Goal: Navigation & Orientation: Find specific page/section

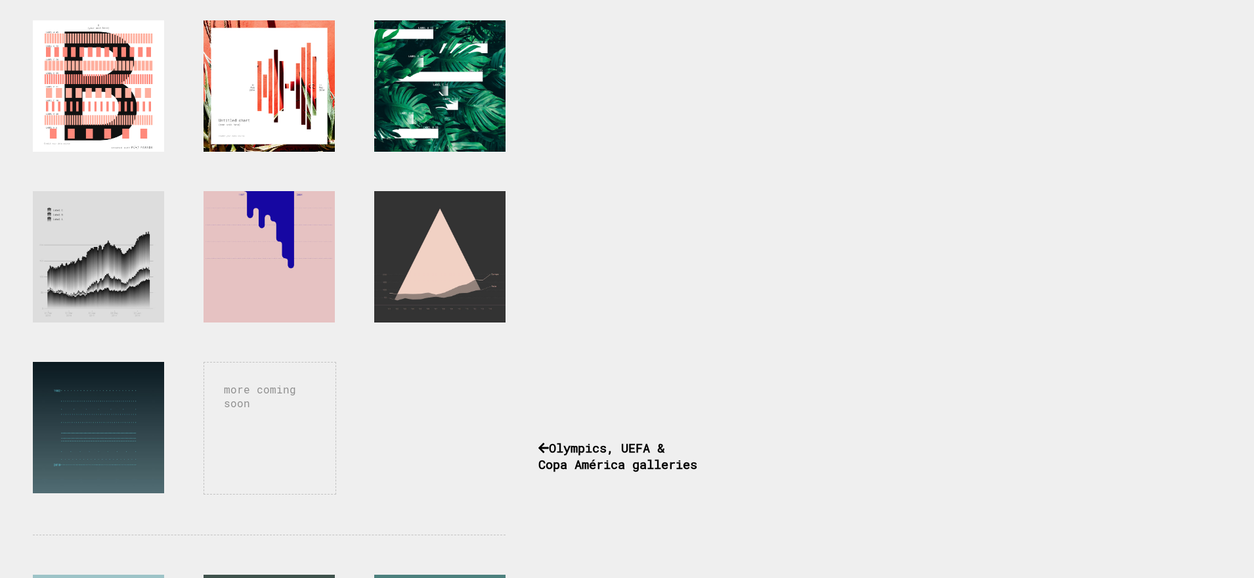
scroll to position [591, 0]
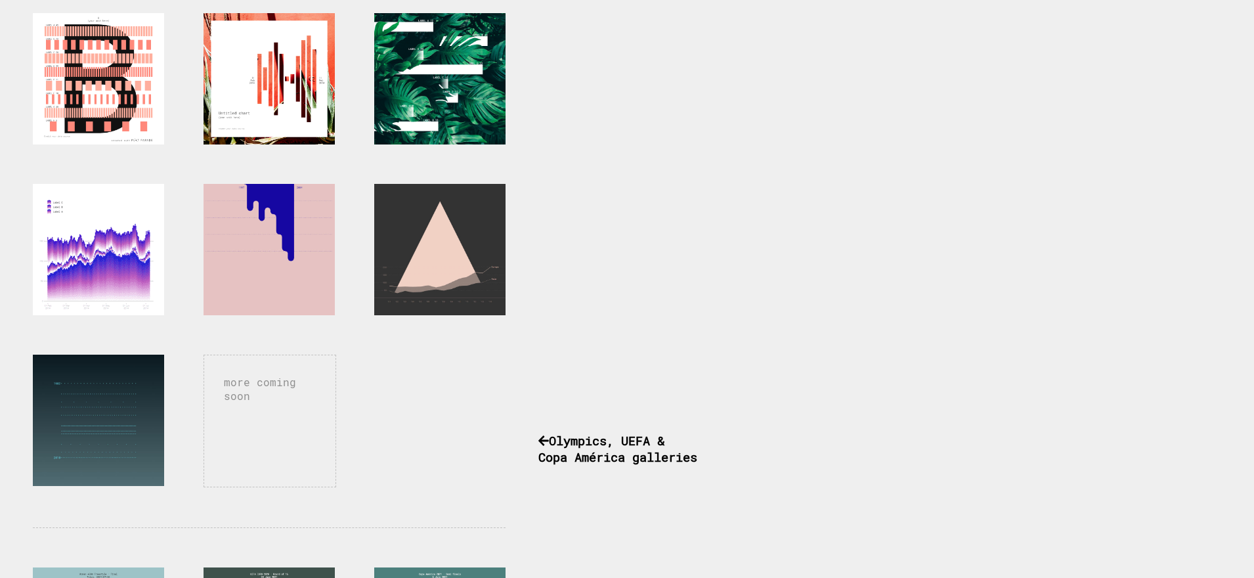
click at [144, 266] on div at bounding box center [98, 249] width 131 height 131
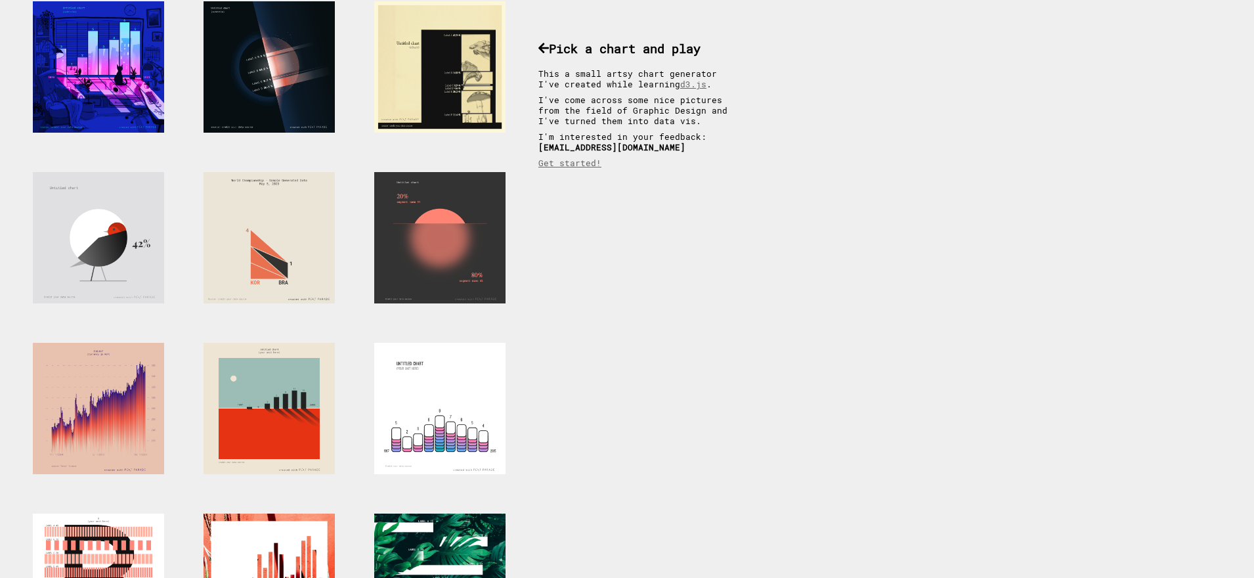
scroll to position [25, 0]
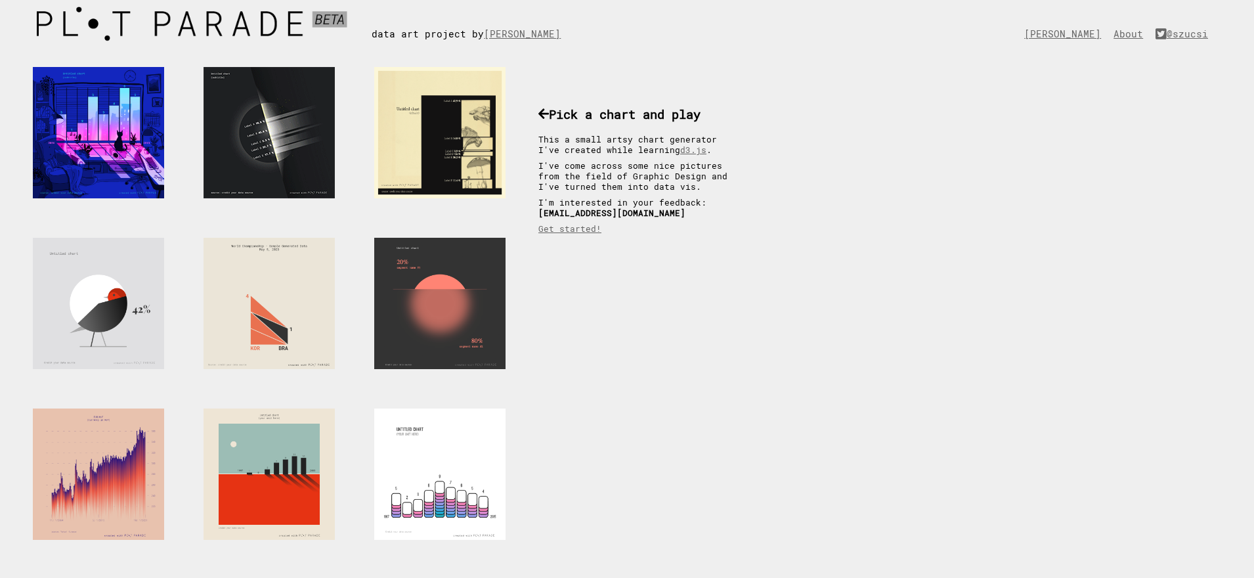
click at [268, 169] on div at bounding box center [269, 132] width 131 height 131
